Goal: Transaction & Acquisition: Purchase product/service

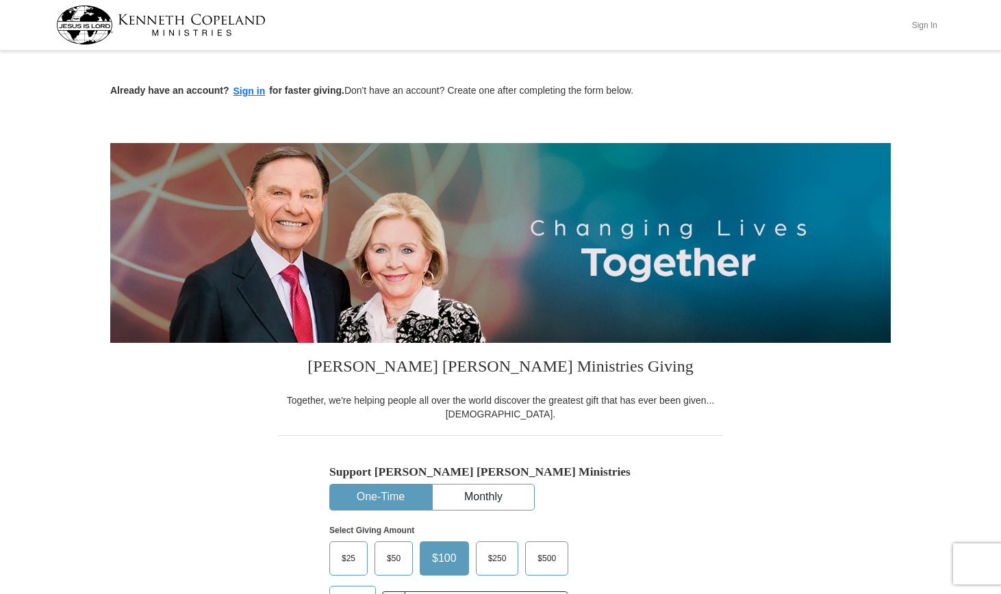
click at [924, 23] on button "Sign In" at bounding box center [924, 24] width 41 height 21
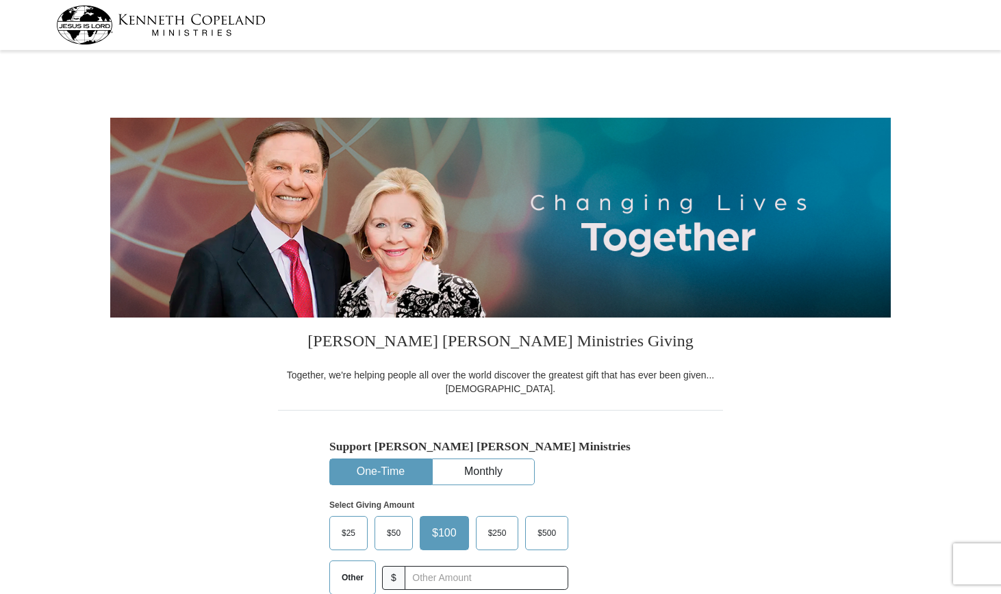
select select "CA"
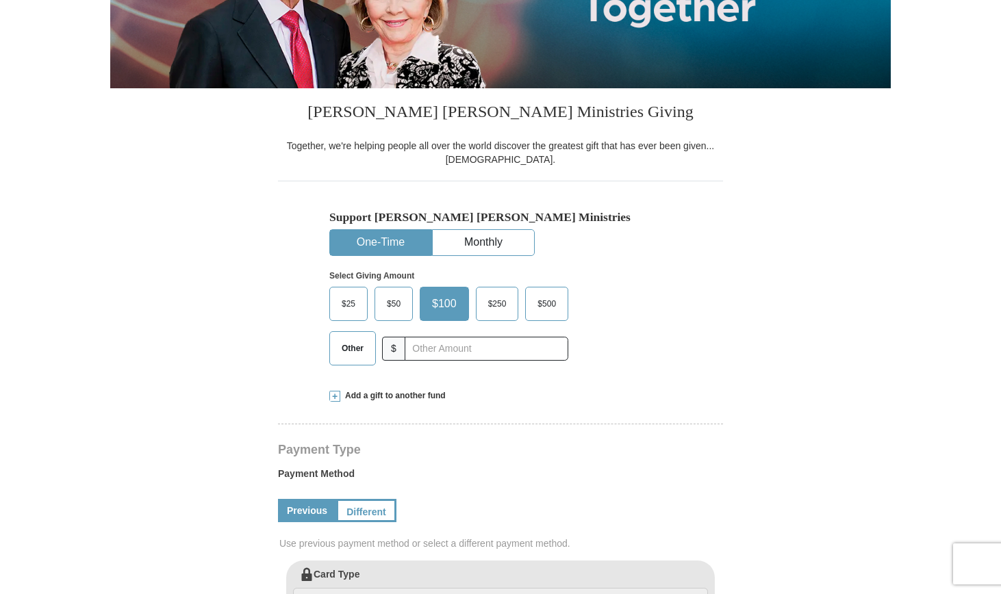
scroll to position [238, 0]
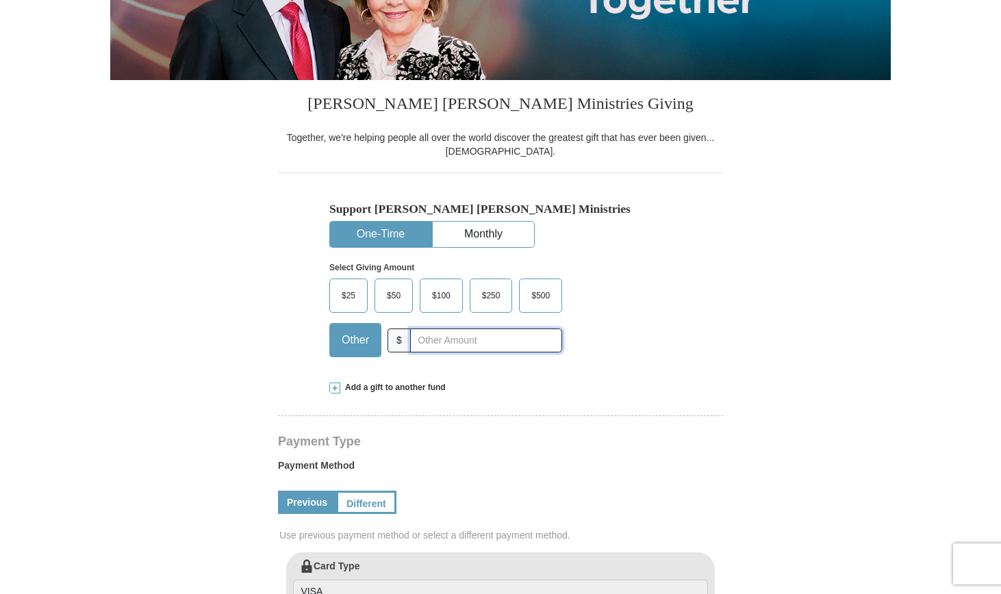
click at [418, 343] on input "text" at bounding box center [486, 341] width 152 height 24
type input "5.00"
click at [262, 372] on form "[PERSON_NAME] [PERSON_NAME] Ministries Giving Together, we're helping people al…" at bounding box center [500, 554] width 781 height 1475
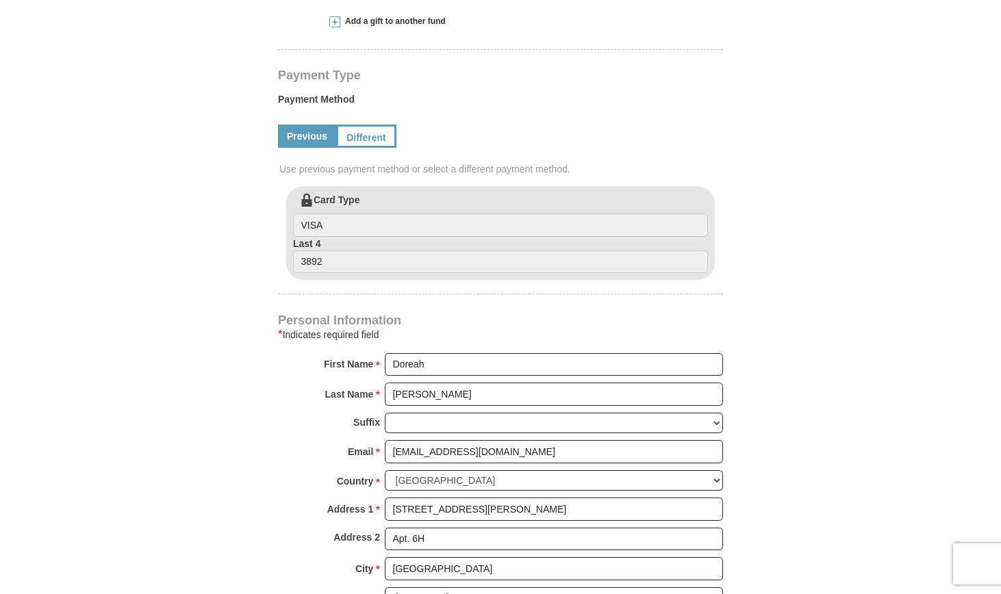
scroll to position [611, 0]
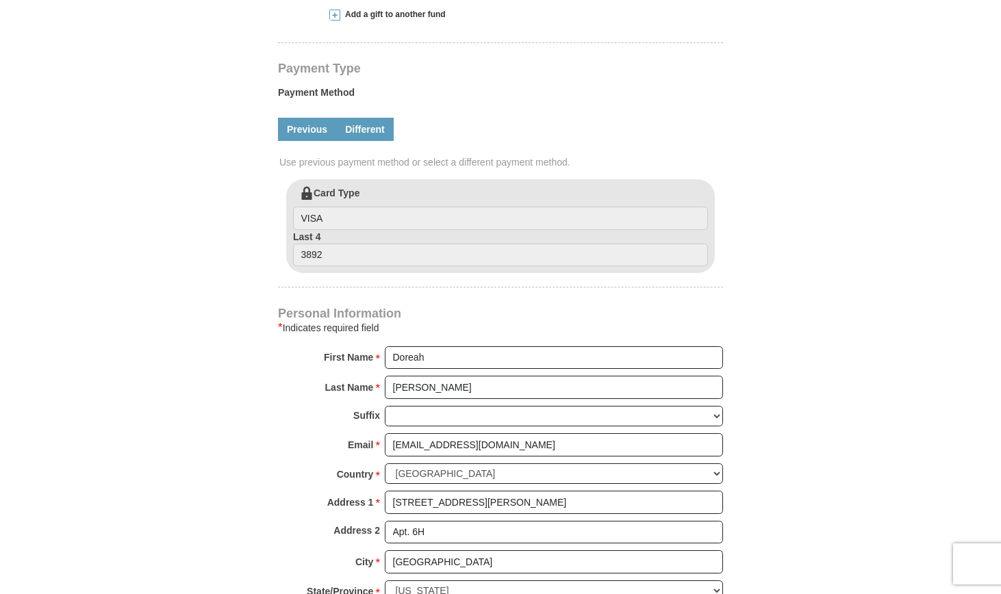
click at [366, 131] on link "Different" at bounding box center [365, 129] width 58 height 23
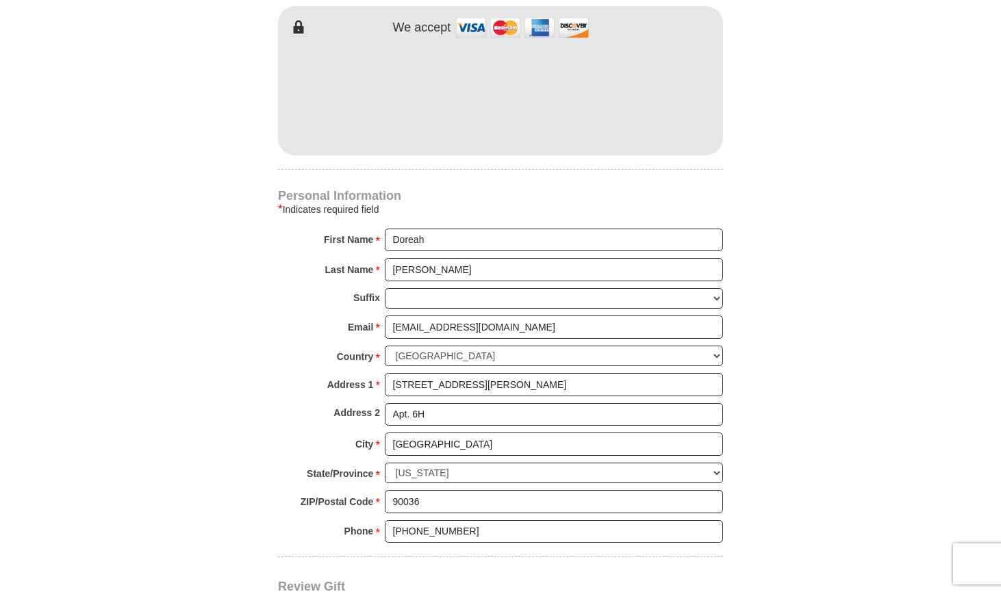
scroll to position [878, 0]
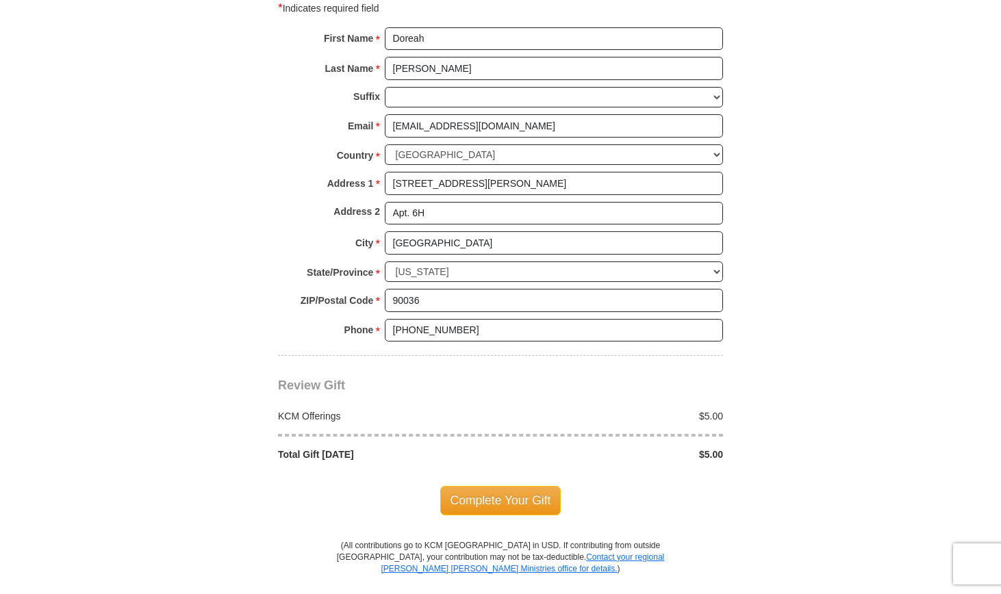
scroll to position [1069, 0]
click at [504, 485] on span "Complete Your Gift" at bounding box center [500, 499] width 121 height 29
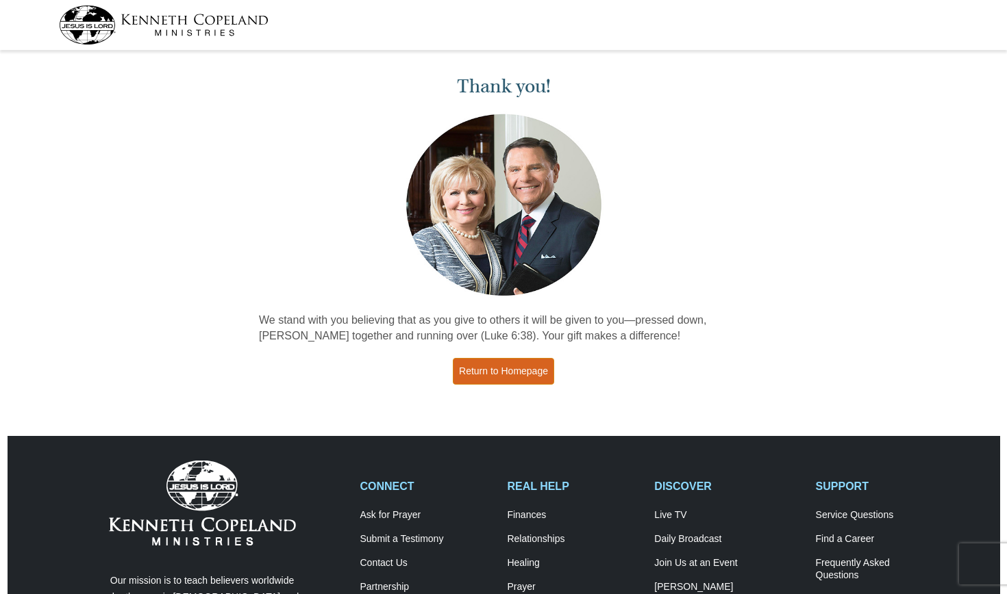
click at [485, 368] on link "Return to Homepage" at bounding box center [503, 371] width 101 height 27
